Goal: Find specific page/section: Find specific page/section

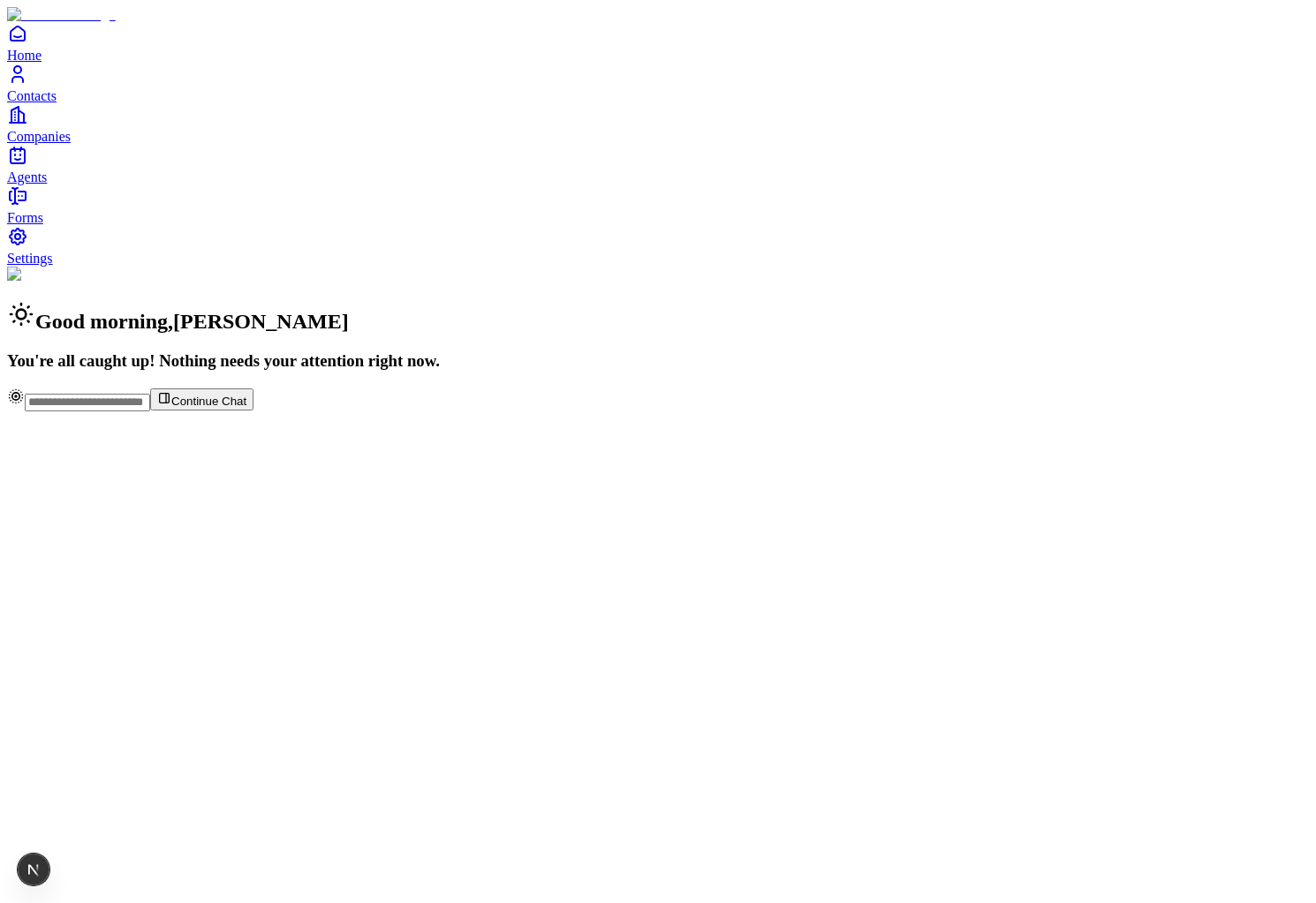
click at [60, 144] on link "Companies" at bounding box center [658, 124] width 1302 height 40
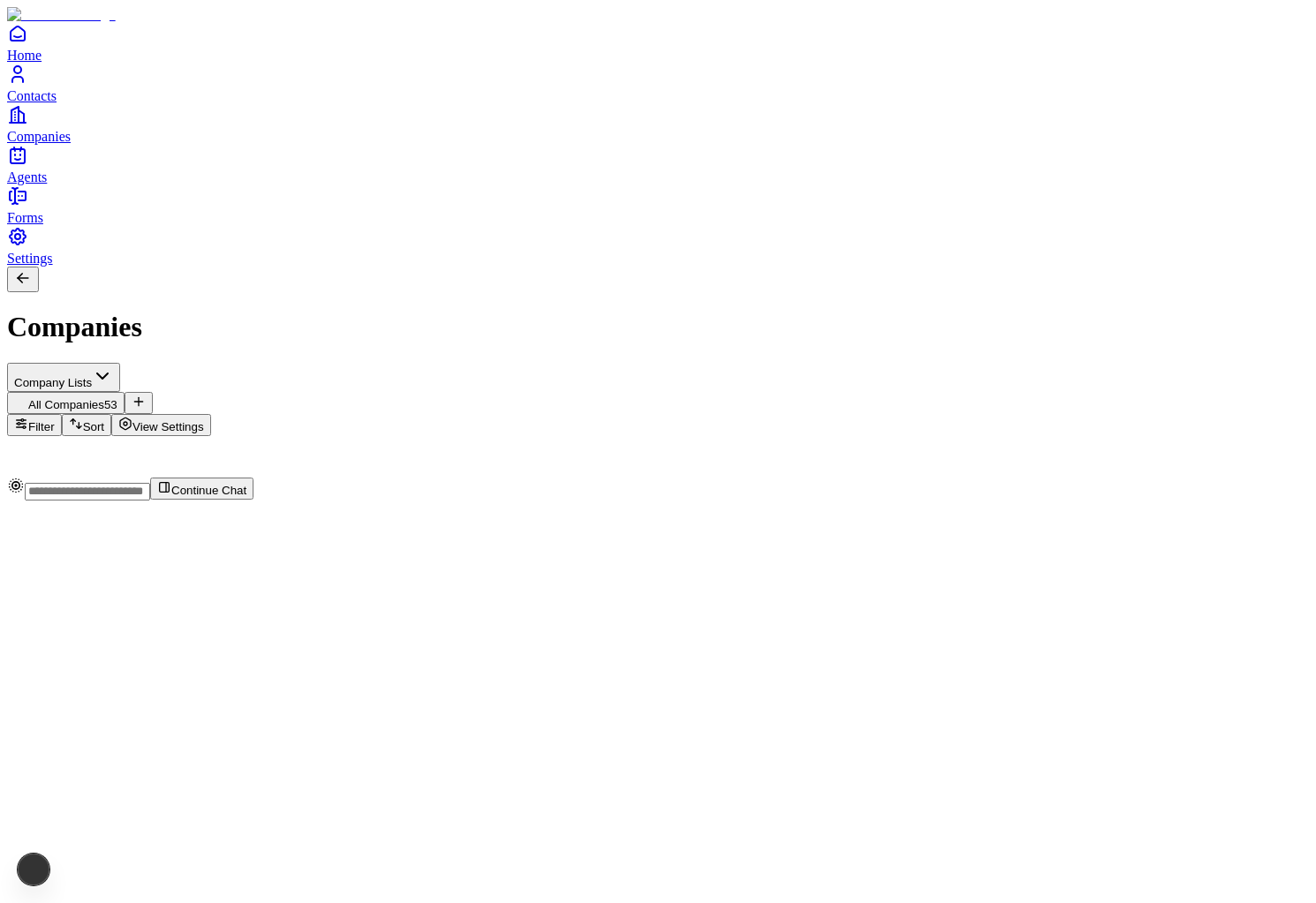
click at [56, 103] on span "Contacts" at bounding box center [32, 95] width 50 height 15
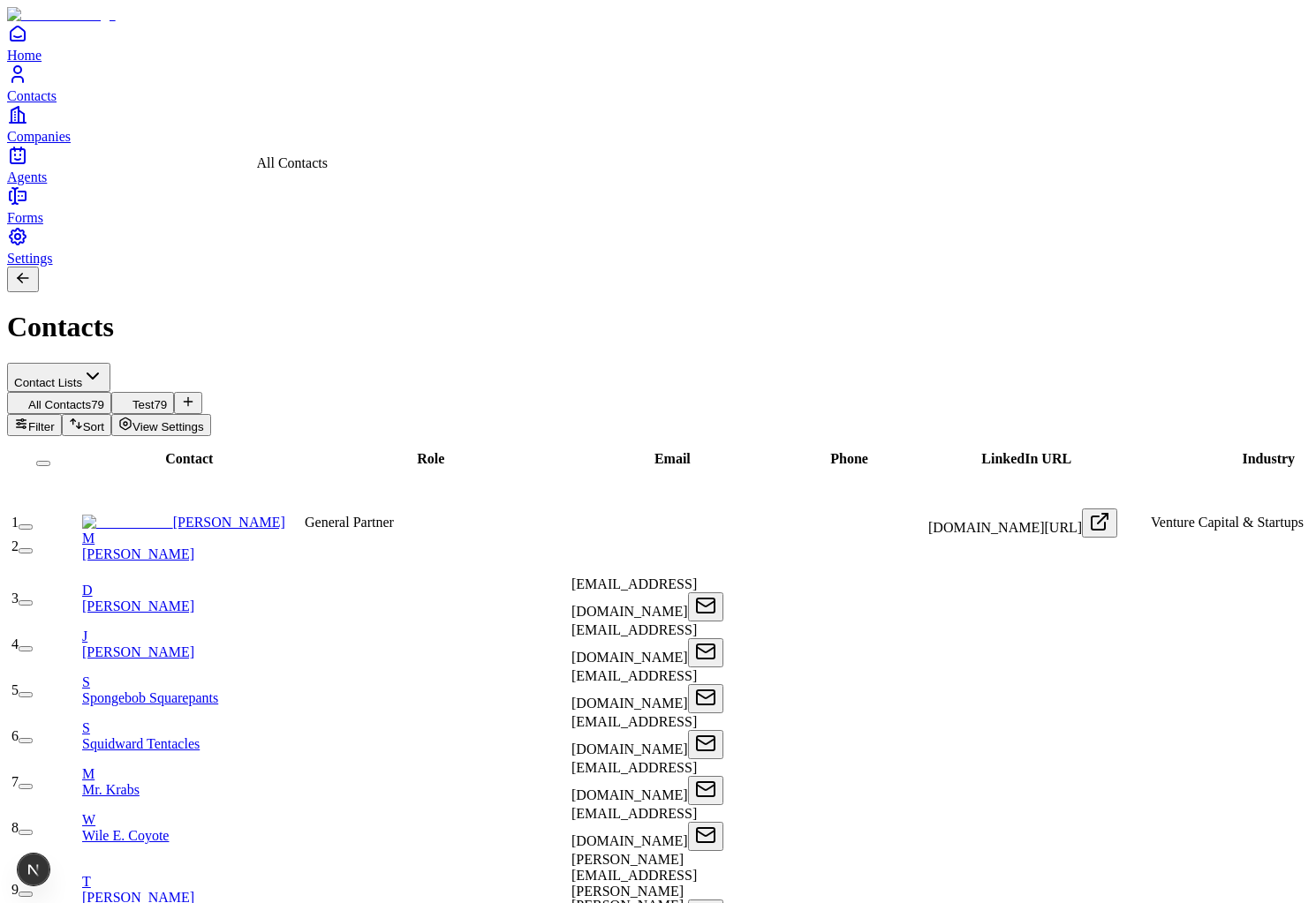
click at [91, 398] on span "All Contacts" at bounding box center [60, 404] width 62 height 13
click at [174, 392] on button "Test 79" at bounding box center [143, 403] width 62 height 22
